Goal: Check status: Check status

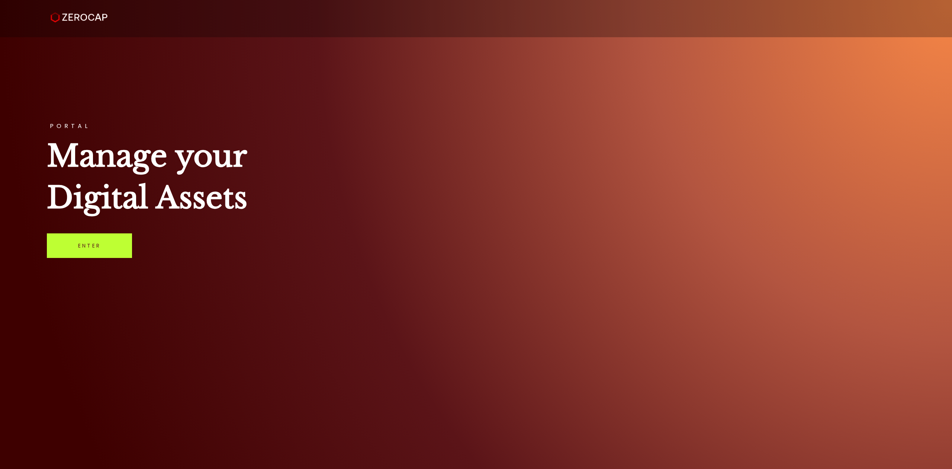
click at [109, 246] on link "Enter" at bounding box center [89, 245] width 85 height 25
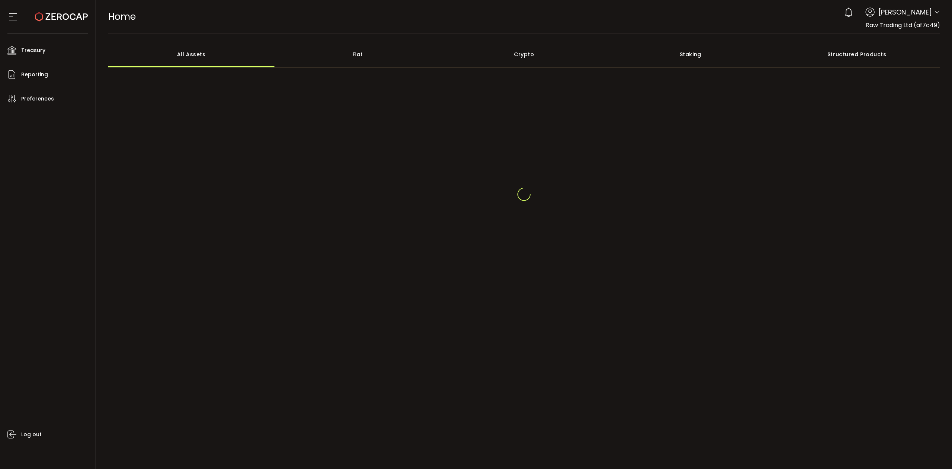
click at [935, 21] on span "Raw Trading Ltd (af7c49)" at bounding box center [903, 25] width 74 height 9
click at [937, 12] on icon at bounding box center [937, 12] width 6 height 6
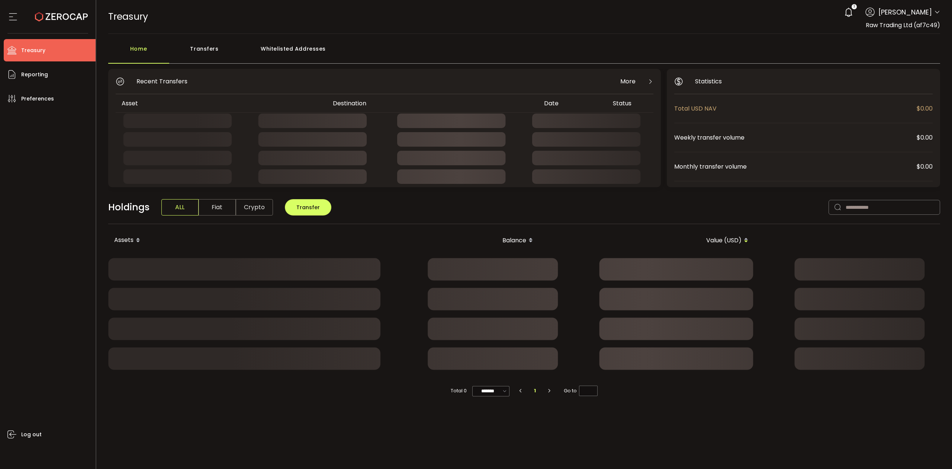
click at [935, 12] on icon at bounding box center [937, 12] width 6 height 6
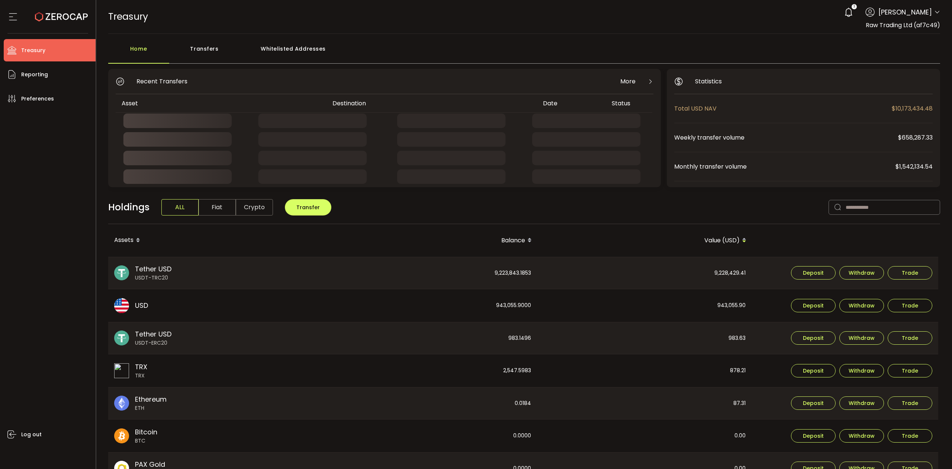
click at [935, 12] on icon at bounding box center [937, 12] width 6 height 6
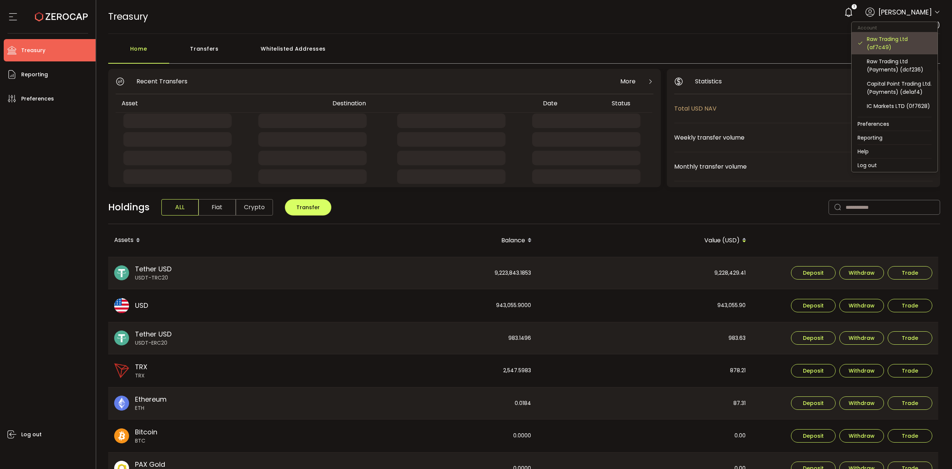
click at [901, 43] on div "Raw Trading Ltd (af7c49)" at bounding box center [899, 43] width 65 height 16
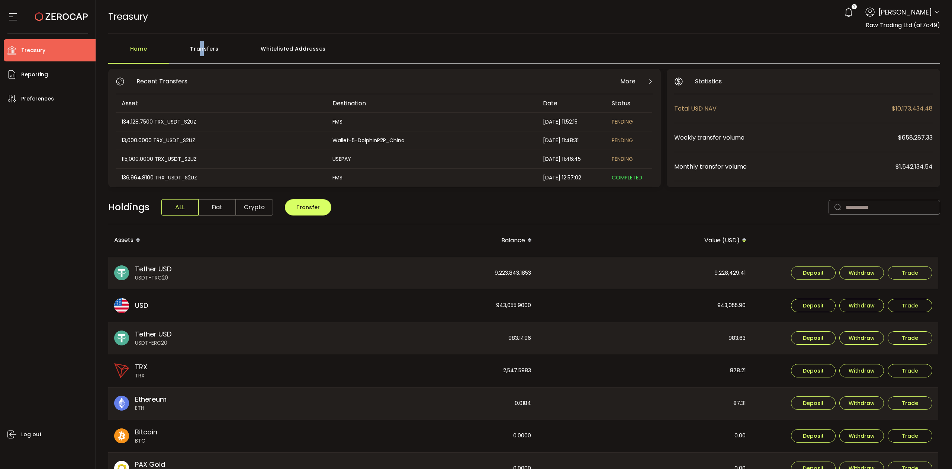
drag, startPoint x: 200, startPoint y: 45, endPoint x: 204, endPoint y: 49, distance: 6.6
click at [204, 49] on div "Transfers" at bounding box center [204, 52] width 71 height 22
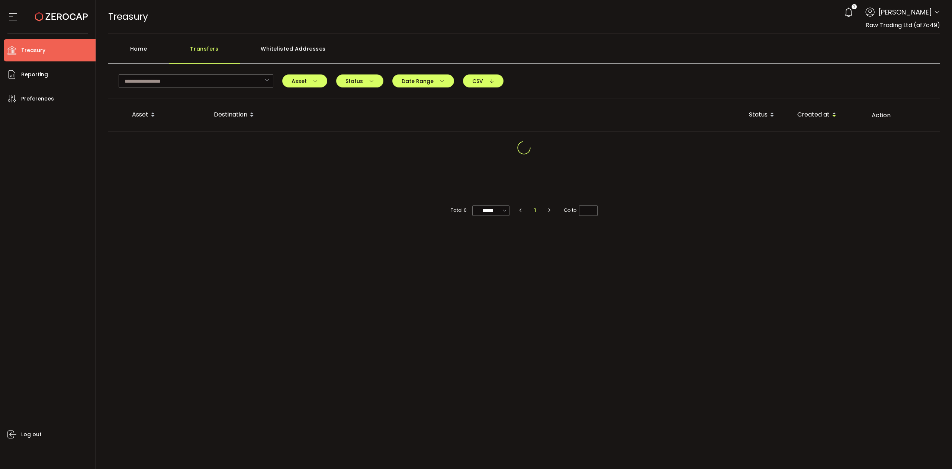
click at [206, 49] on div "Transfers" at bounding box center [204, 52] width 71 height 22
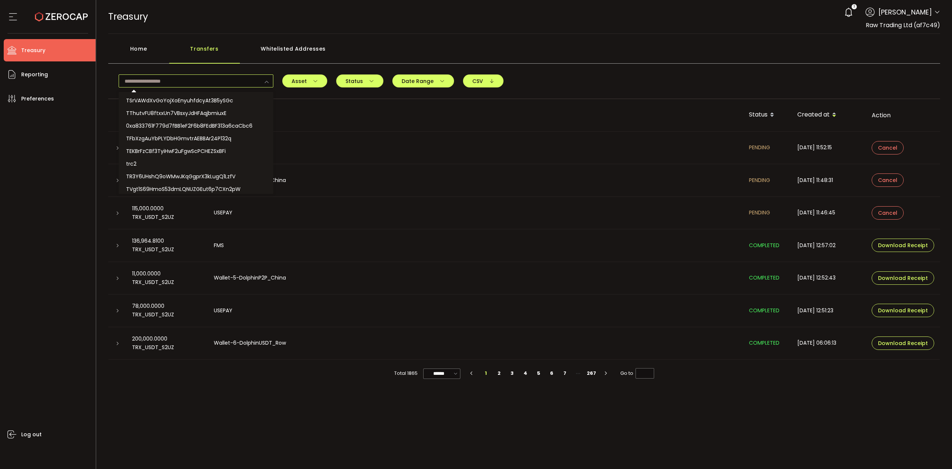
click at [170, 74] on input "text" at bounding box center [196, 80] width 155 height 13
paste input "**********"
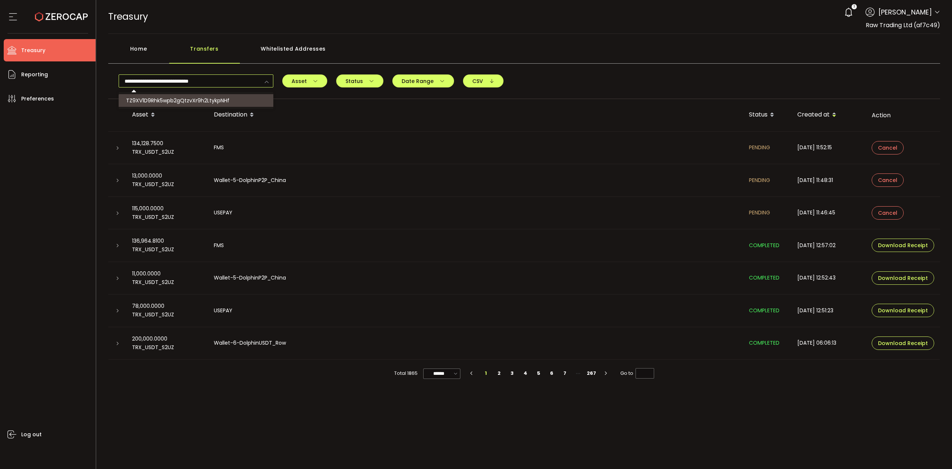
type input "**********"
click at [173, 97] on span "TZ9XV1D9Rhk5wpb2gQtzvXr9h2LtykpNHf" at bounding box center [177, 100] width 103 height 7
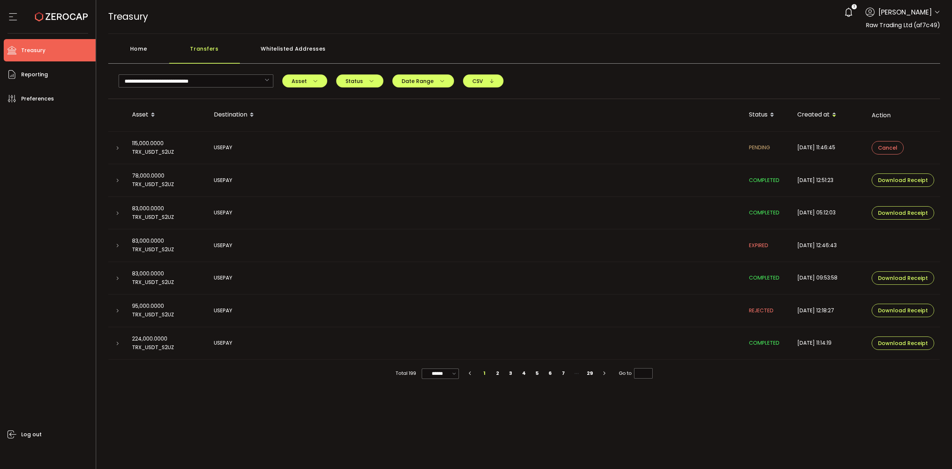
click at [118, 178] on icon at bounding box center [117, 180] width 4 height 4
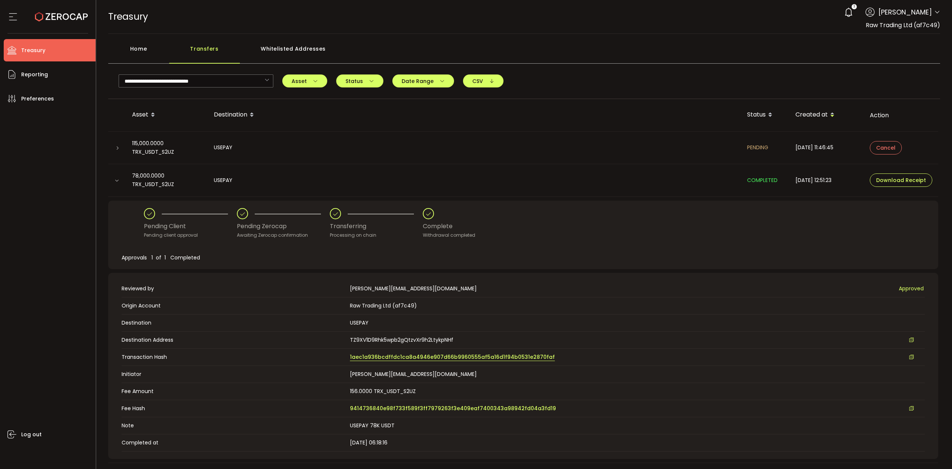
click at [486, 355] on span "1aec1a936bcdffdc1ca8a4946e907d66b9960555af5a16d1f94b0531e2870faf" at bounding box center [452, 357] width 205 height 8
drag, startPoint x: 265, startPoint y: 81, endPoint x: 252, endPoint y: 81, distance: 13.0
click at [264, 80] on icon at bounding box center [266, 80] width 9 height 13
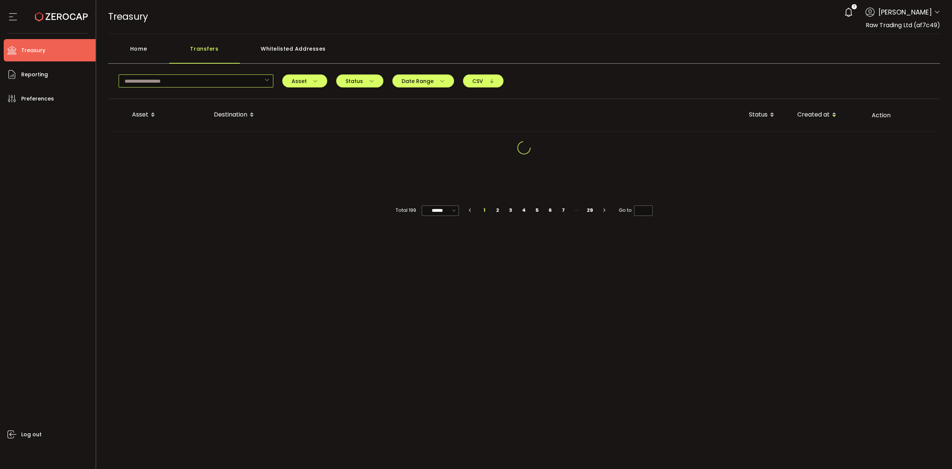
click at [251, 79] on input "text" at bounding box center [196, 80] width 155 height 13
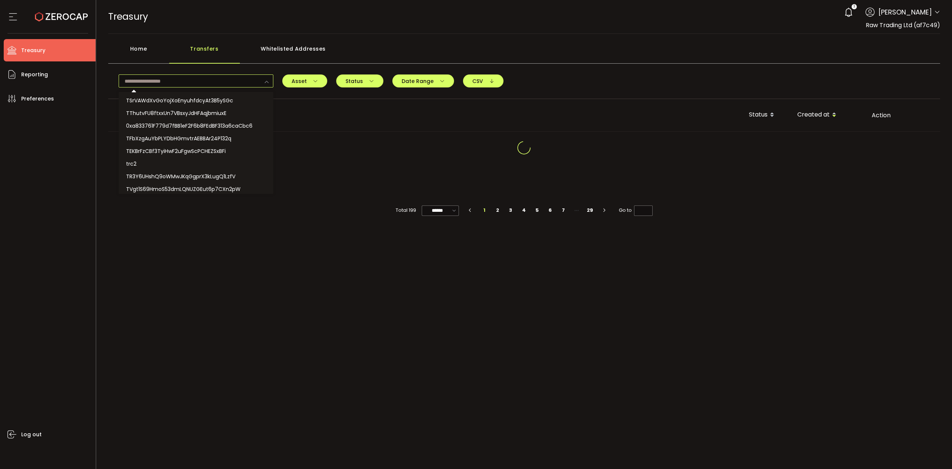
paste input "**********"
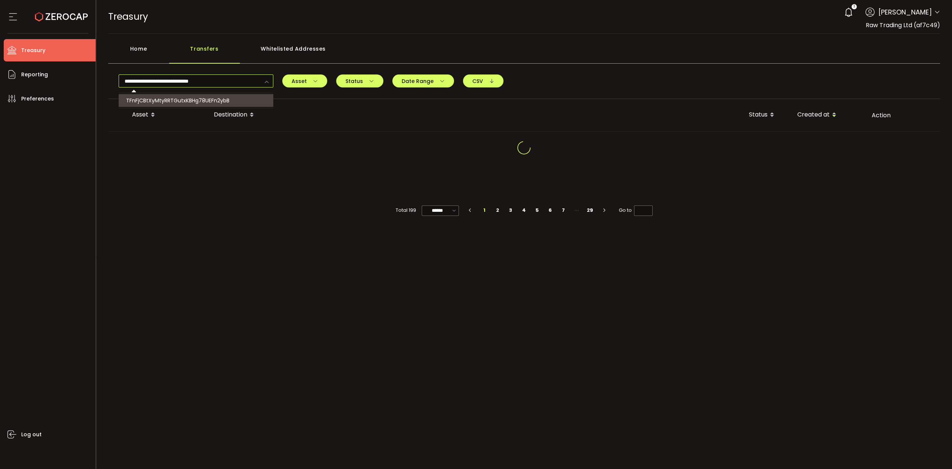
type input "**********"
click at [234, 99] on li "TFnFjCBtXyMtyRRTGutxKBHg78UEFn2ybB" at bounding box center [197, 100] width 157 height 13
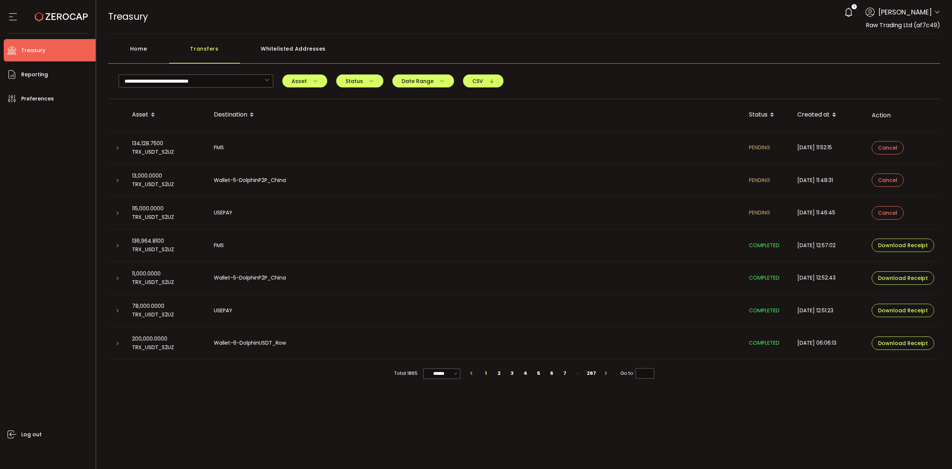
click at [118, 280] on icon at bounding box center [117, 278] width 4 height 4
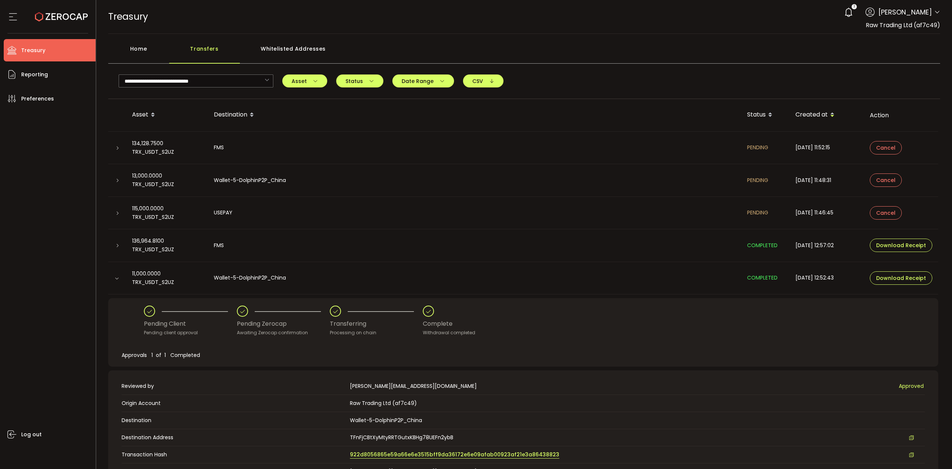
click at [387, 451] on span "922d8056865e59a66e6e3515bff9da36172e6e09afab00923af21e3a86438823" at bounding box center [454, 454] width 209 height 8
click at [261, 78] on input "text" at bounding box center [196, 80] width 155 height 13
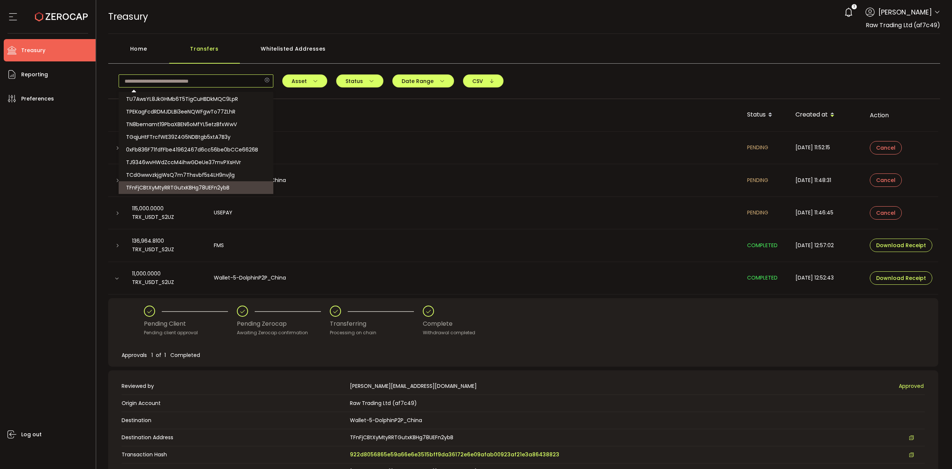
click at [220, 85] on input "text" at bounding box center [196, 80] width 155 height 13
type input "**********"
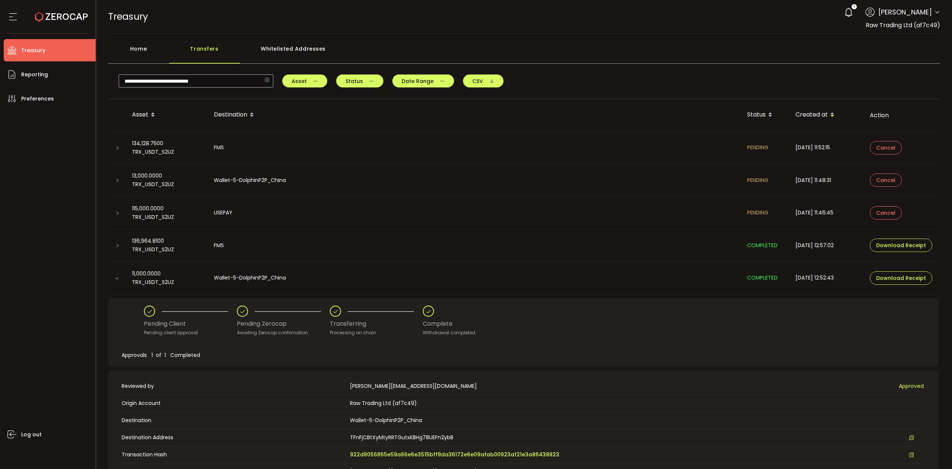
click at [268, 79] on icon at bounding box center [266, 80] width 9 height 13
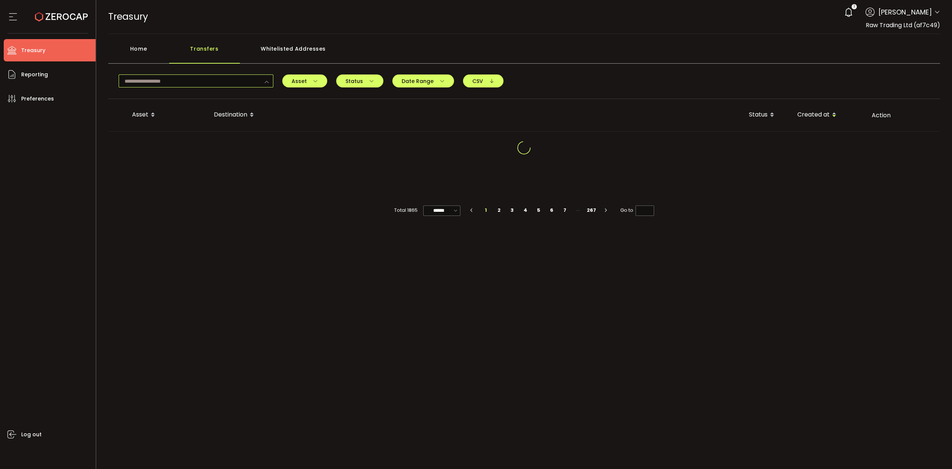
click at [239, 84] on input "text" at bounding box center [196, 80] width 155 height 13
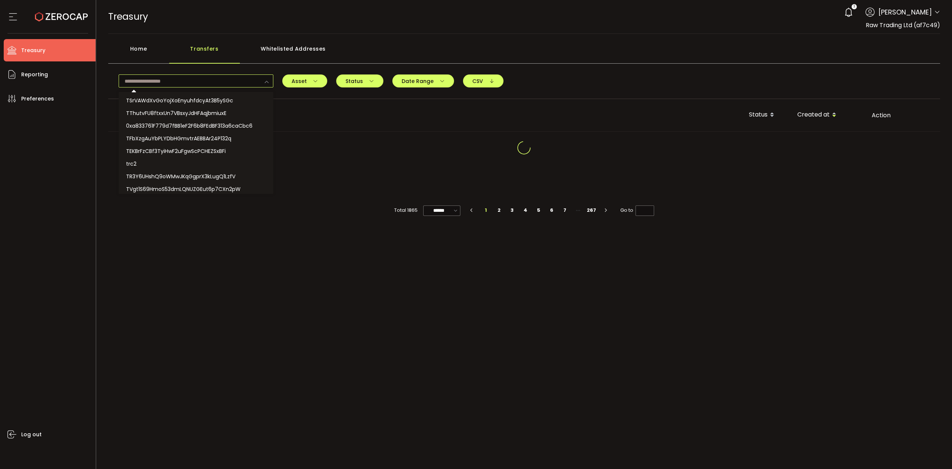
paste input "**********"
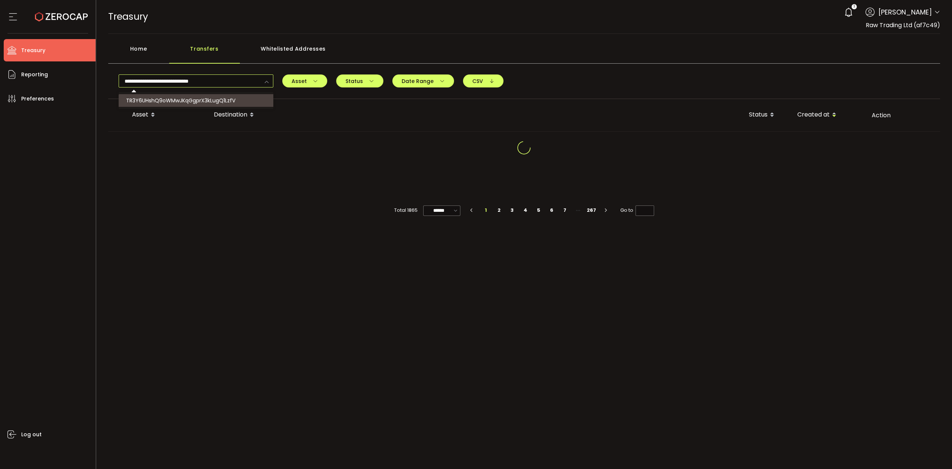
type input "**********"
click at [228, 98] on span "TR3Y6UHshQ9oWMwJKqGgprX3kLugQ1LzfV" at bounding box center [180, 100] width 109 height 7
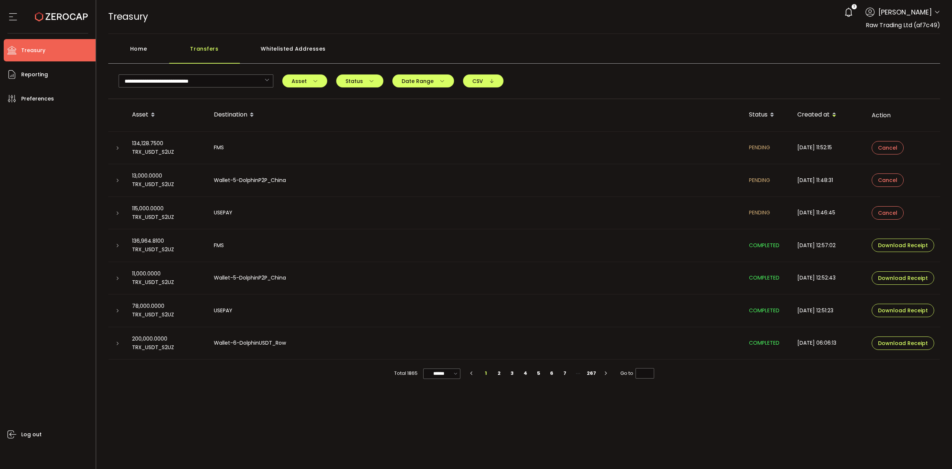
click at [121, 244] on div at bounding box center [117, 244] width 18 height 7
click at [119, 245] on icon at bounding box center [117, 245] width 4 height 4
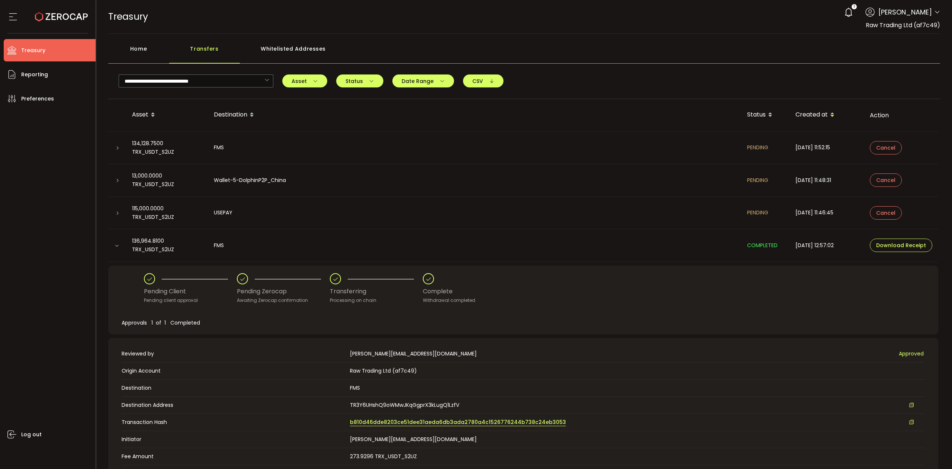
click at [406, 418] on span "b810d46dde8203ce51dee31aeda6db3ada2780a4c1526776244b738c24eb3053" at bounding box center [458, 422] width 216 height 8
click at [266, 80] on icon at bounding box center [266, 80] width 9 height 13
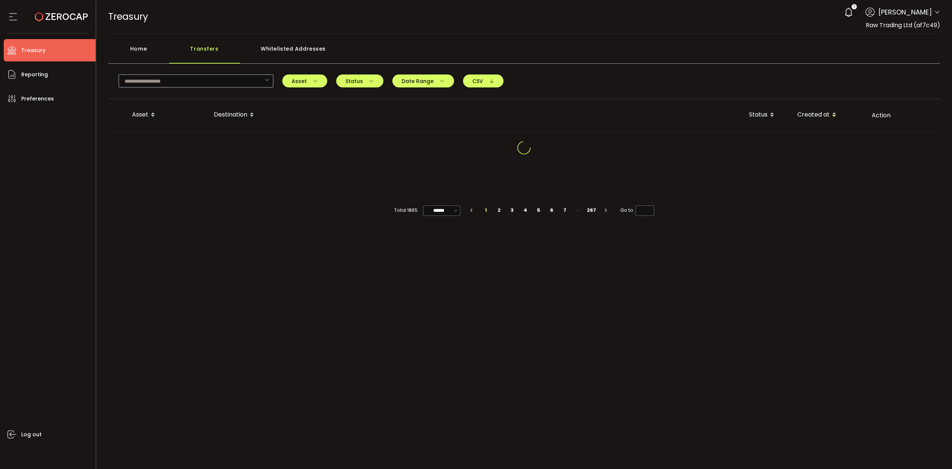
drag, startPoint x: 149, startPoint y: 48, endPoint x: 204, endPoint y: 45, distance: 55.1
click at [151, 48] on div "Home" at bounding box center [138, 52] width 61 height 22
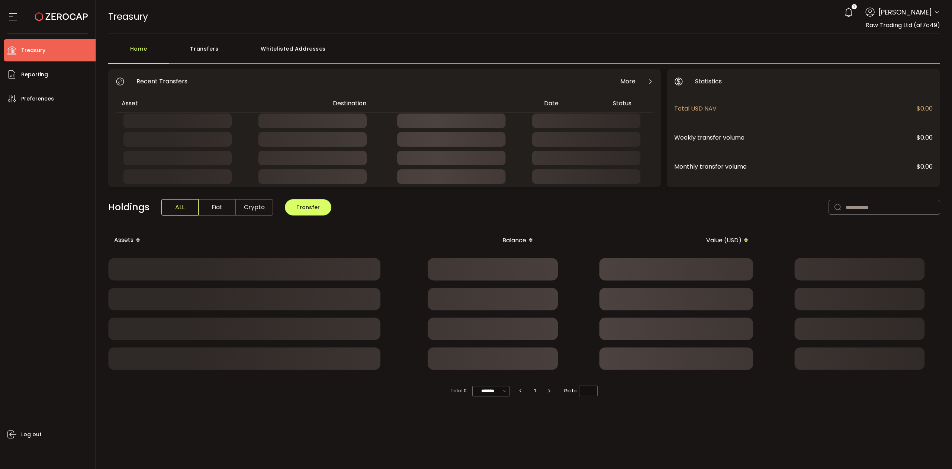
click at [204, 45] on div "Transfers" at bounding box center [204, 52] width 71 height 22
